Goal: Task Accomplishment & Management: Manage account settings

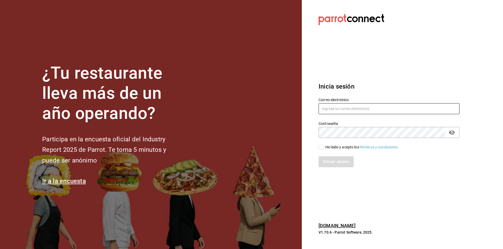
type input "multiuser@sushiexpress.com"
click at [392, 138] on div "Contraseña" at bounding box center [388, 132] width 141 height 11
click at [322, 148] on input "He leído y acepto los Términos y condiciones." at bounding box center [320, 147] width 5 height 5
checkbox input "true"
click at [329, 164] on button "Iniciar sesión" at bounding box center [336, 162] width 36 height 11
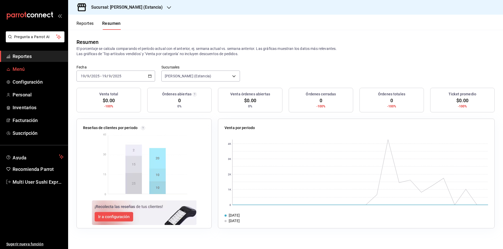
click at [32, 69] on span "Menú" at bounding box center [38, 69] width 51 height 7
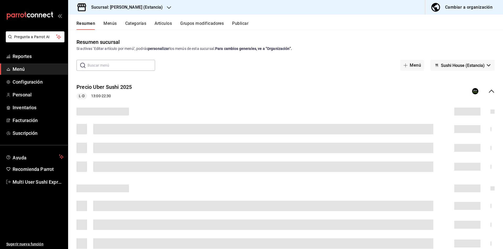
click at [167, 8] on icon "button" at bounding box center [169, 7] width 4 height 4
